Goal: Transaction & Acquisition: Purchase product/service

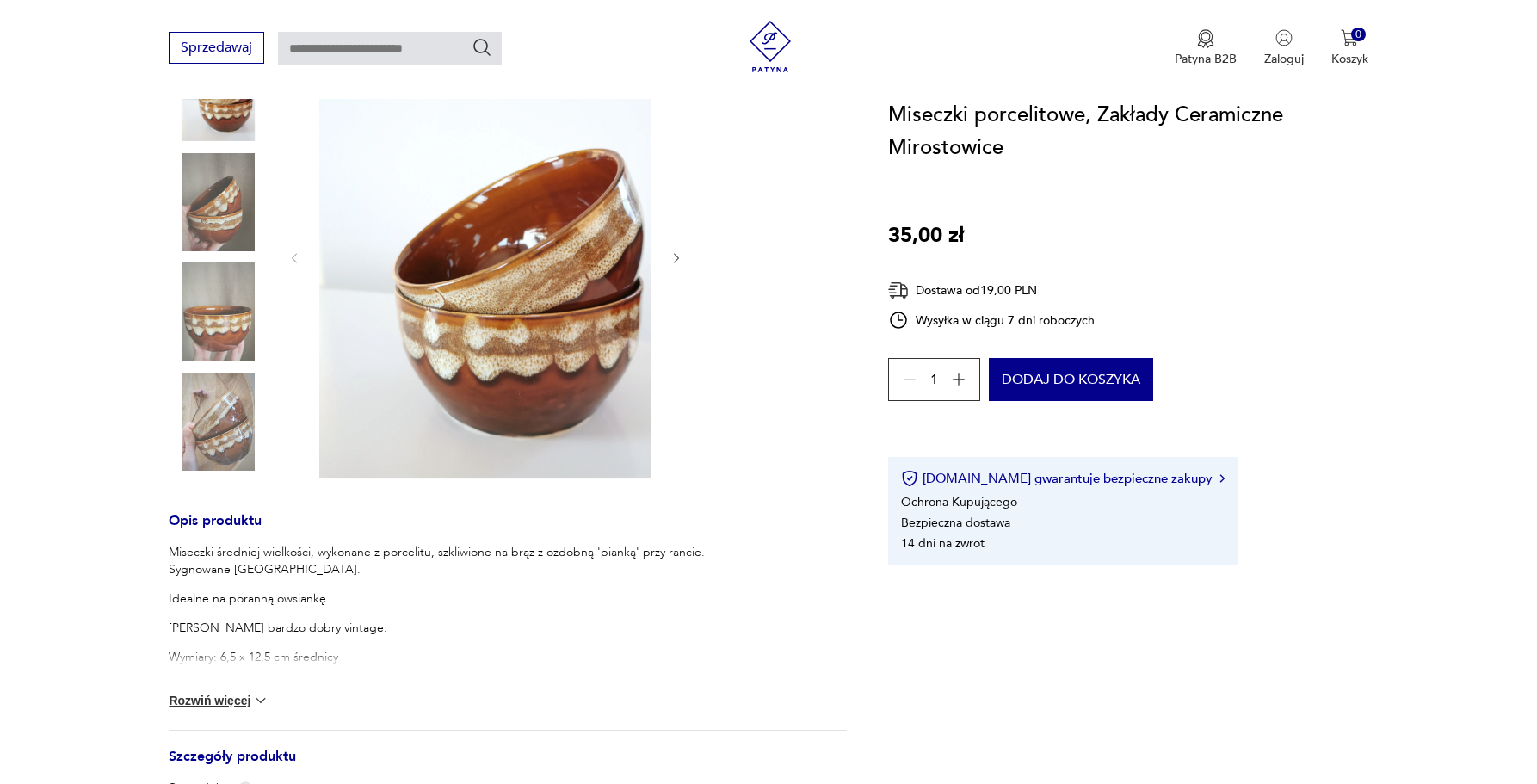
click at [218, 696] on button "Rozwiń więcej" at bounding box center [218, 700] width 99 height 17
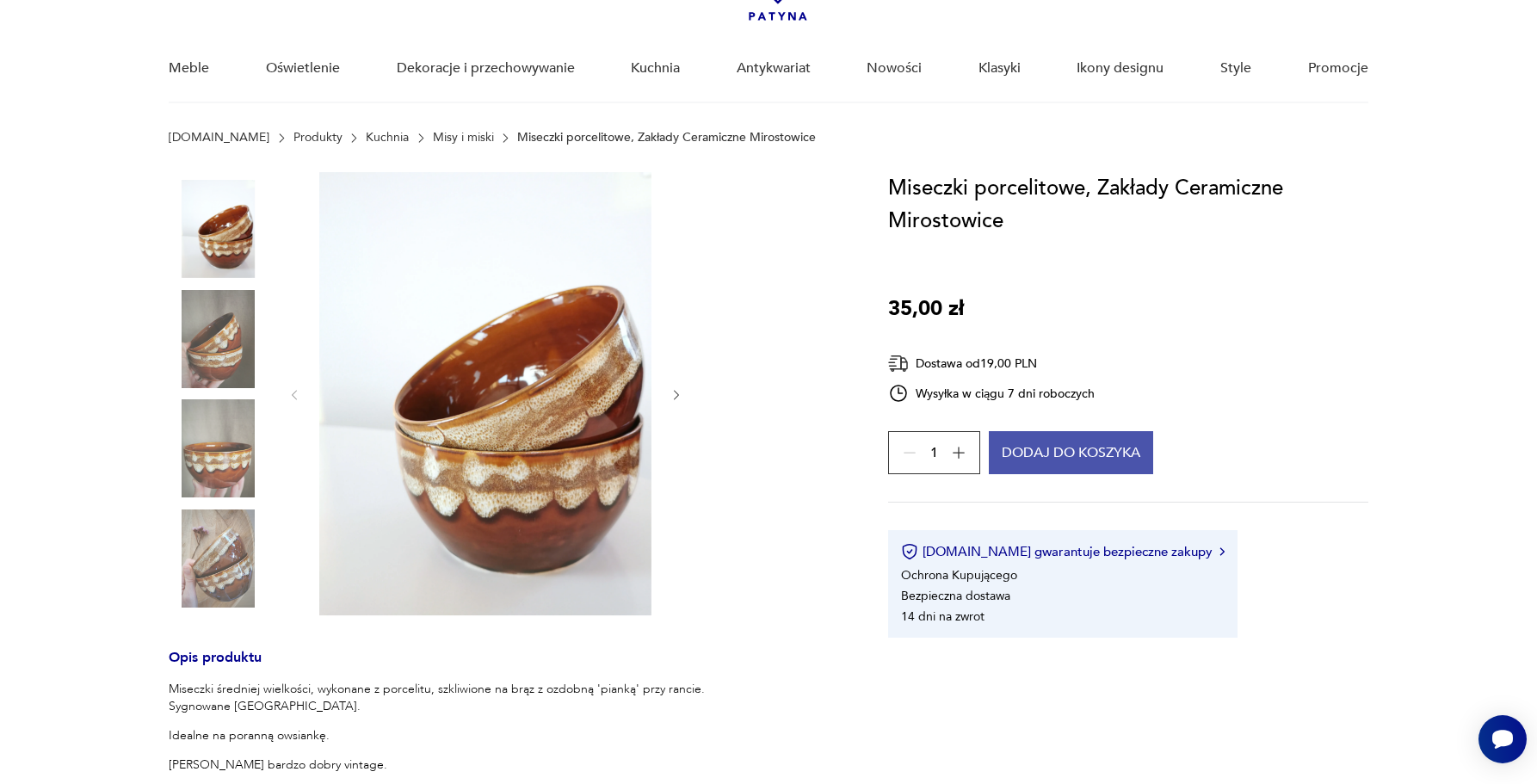
scroll to position [145, 0]
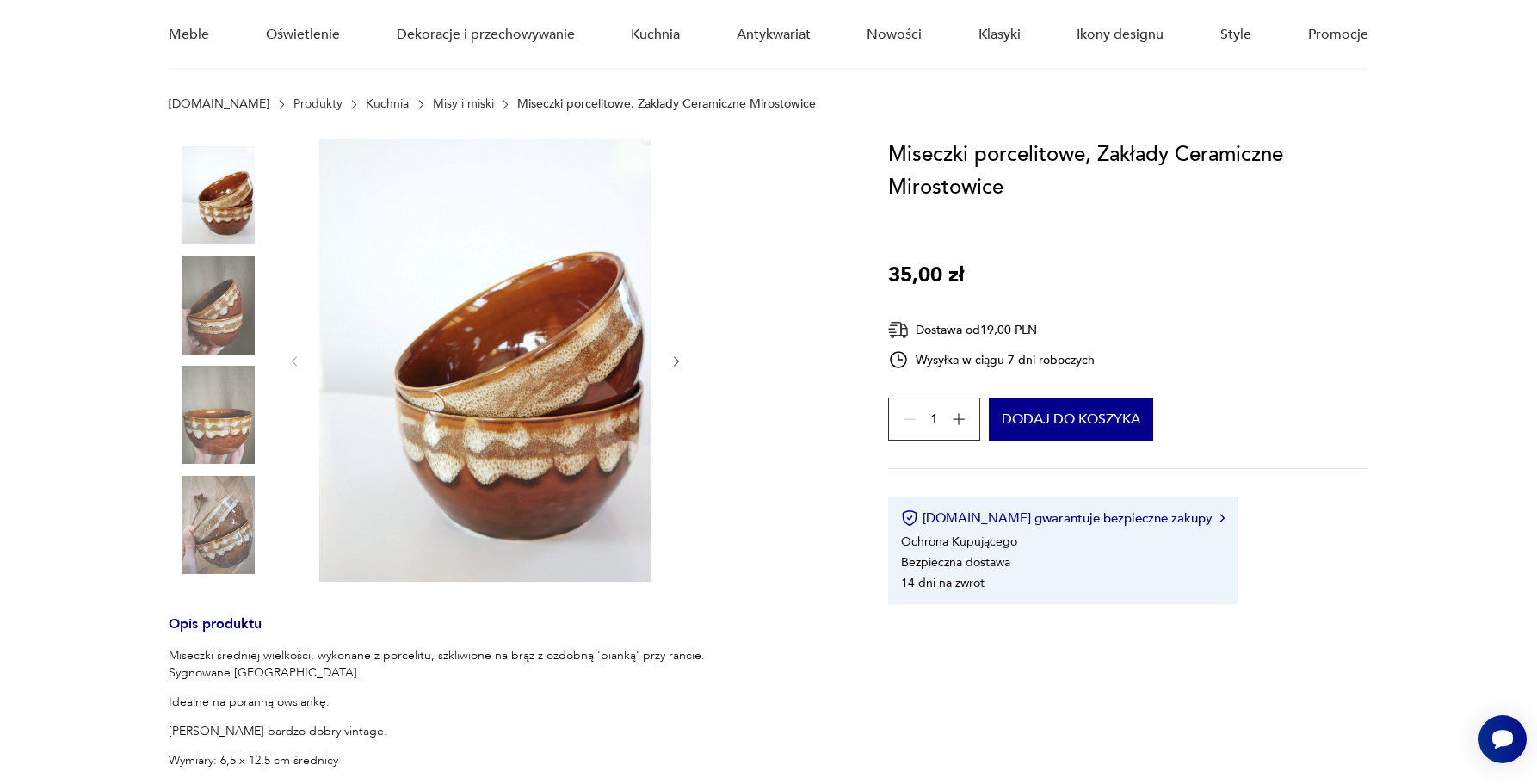
click at [968, 422] on button "button" at bounding box center [958, 419] width 31 height 31
click at [958, 419] on div "2" at bounding box center [934, 419] width 92 height 43
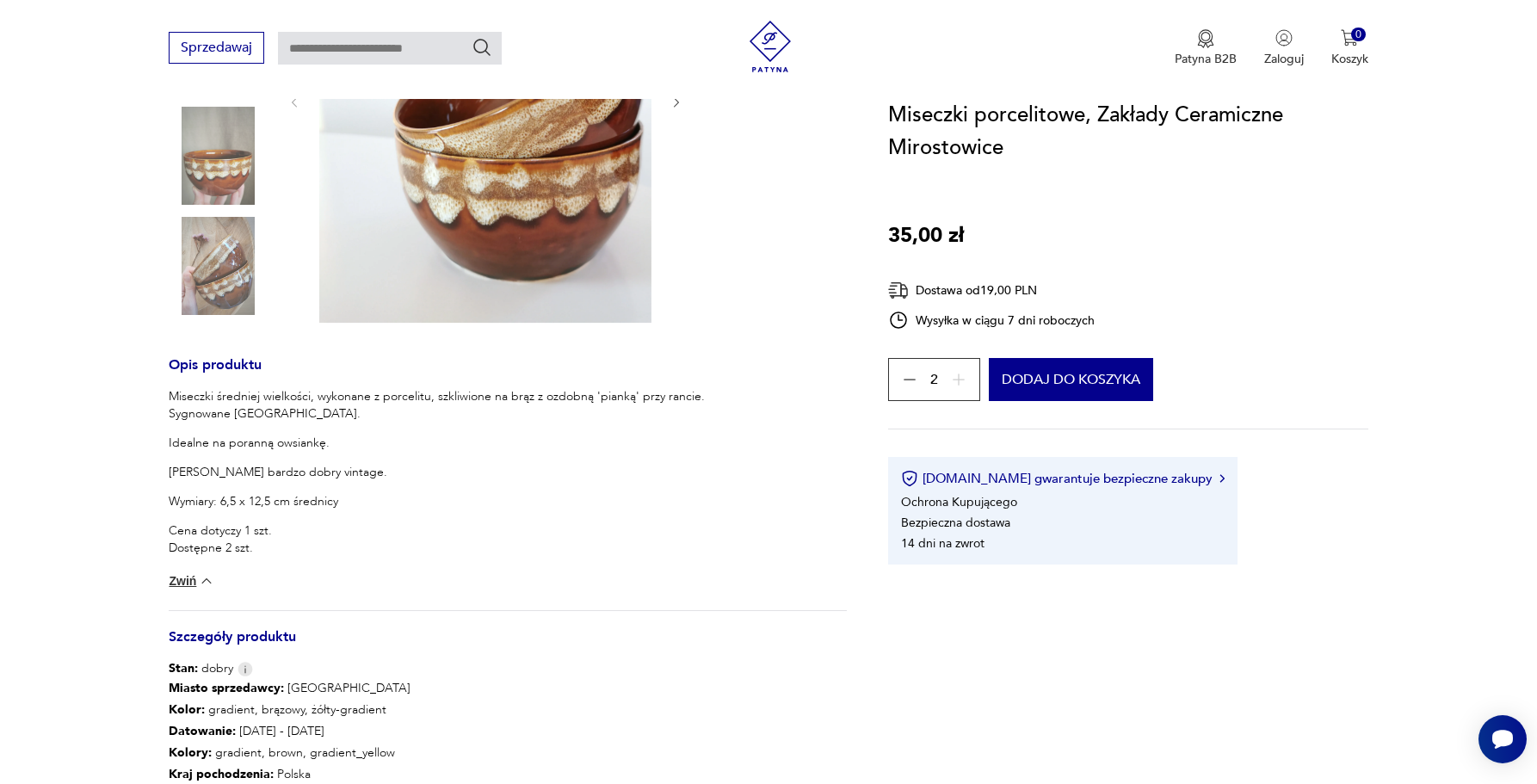
scroll to position [0, 0]
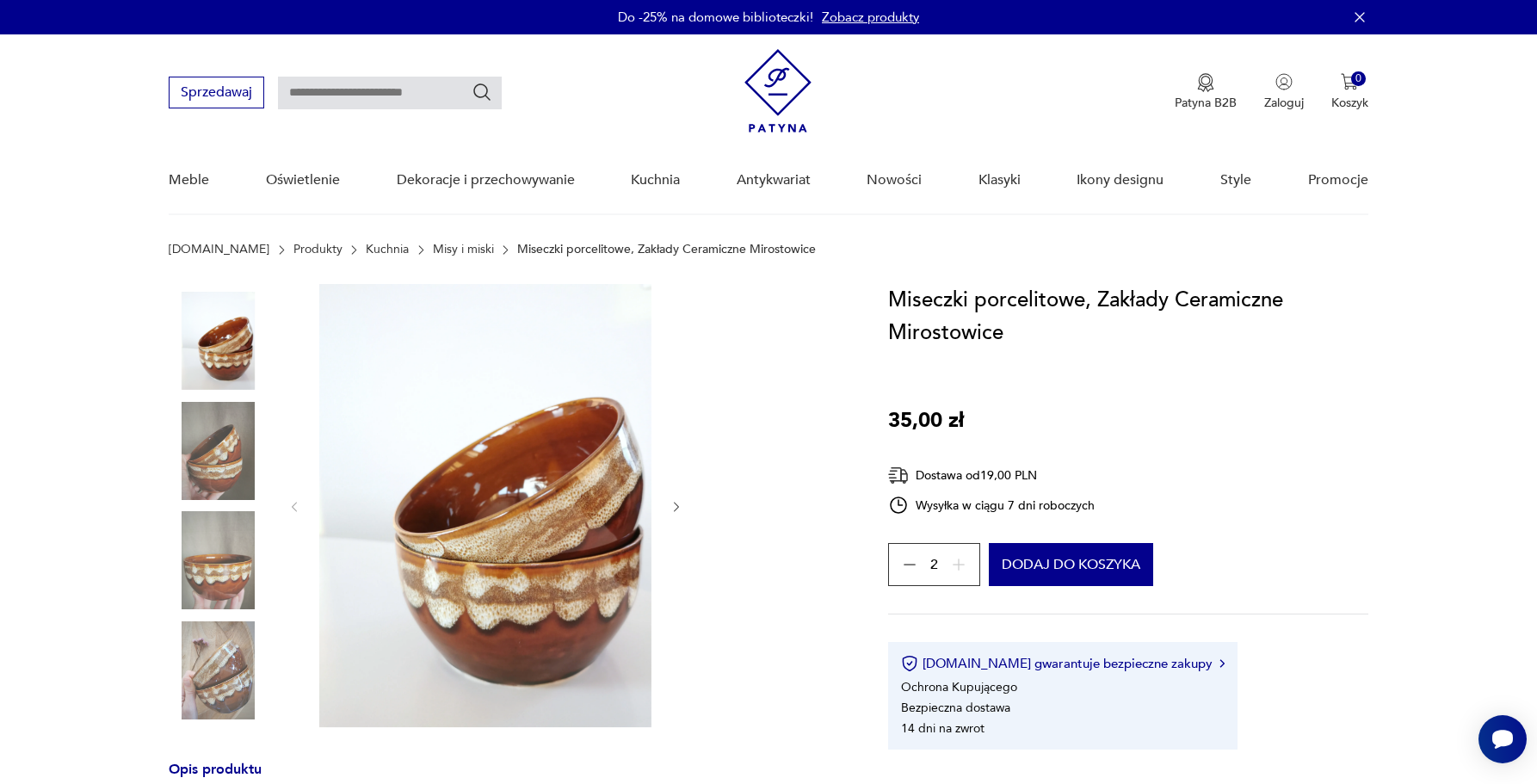
click at [219, 462] on img at bounding box center [217, 450] width 98 height 98
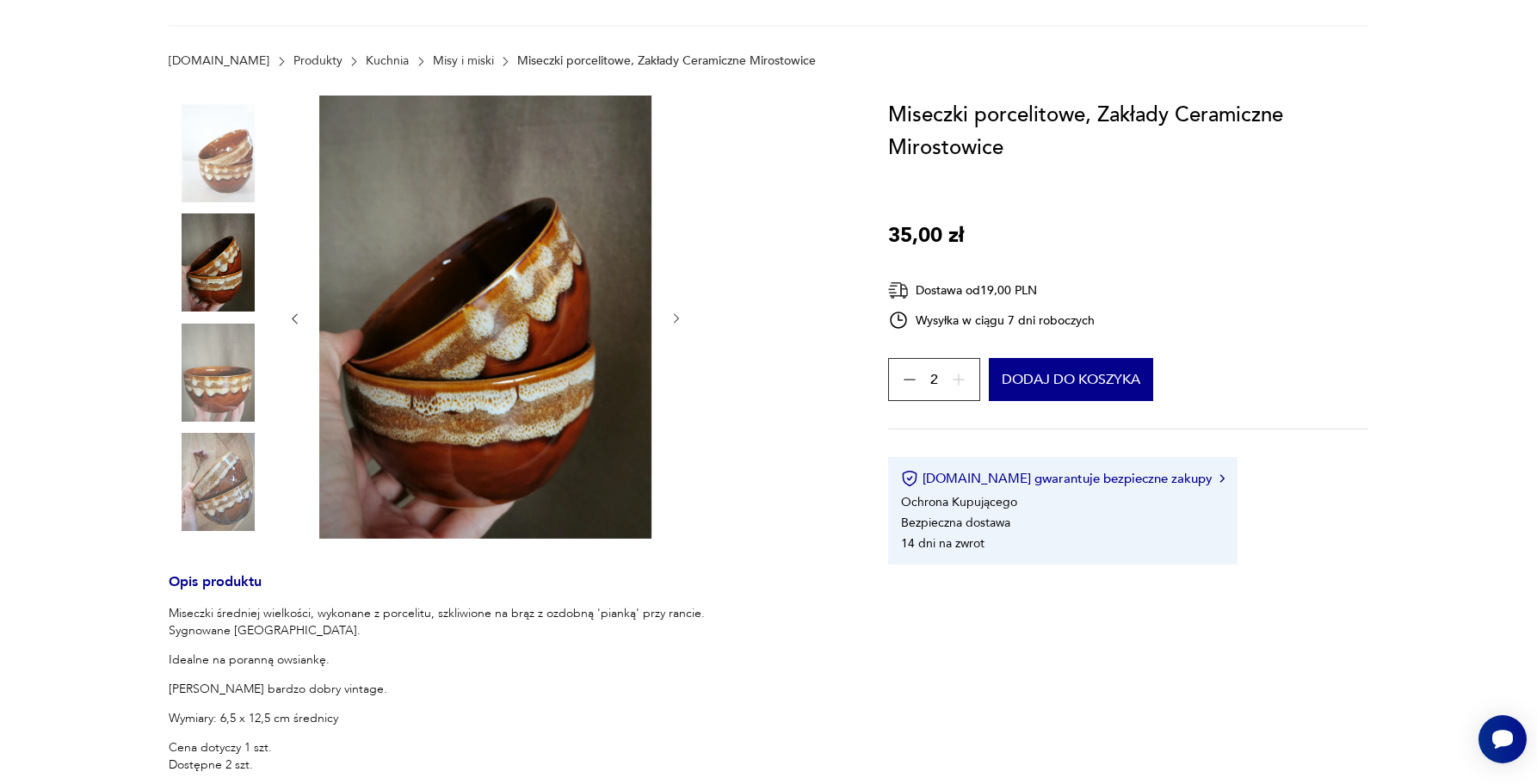
scroll to position [52, 0]
